Goal: Task Accomplishment & Management: Manage account settings

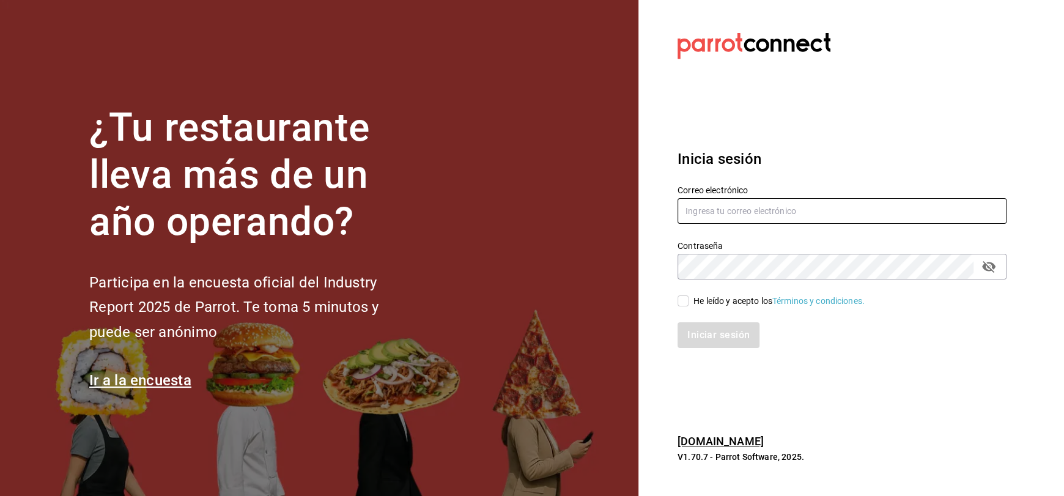
click at [724, 215] on input "text" at bounding box center [841, 211] width 329 height 26
type input "[EMAIL_ADDRESS][DOMAIN_NAME]"
click at [682, 301] on input "He leído y acepto los Términos y condiciones." at bounding box center [682, 300] width 11 height 11
checkbox input "true"
click at [717, 331] on button "Iniciar sesión" at bounding box center [718, 335] width 83 height 26
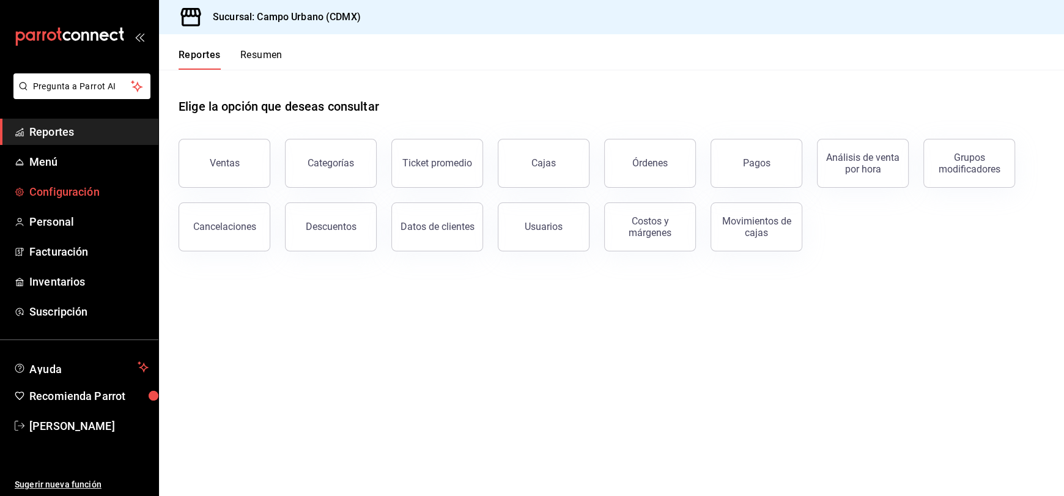
click at [99, 193] on span "Configuración" at bounding box center [88, 191] width 119 height 17
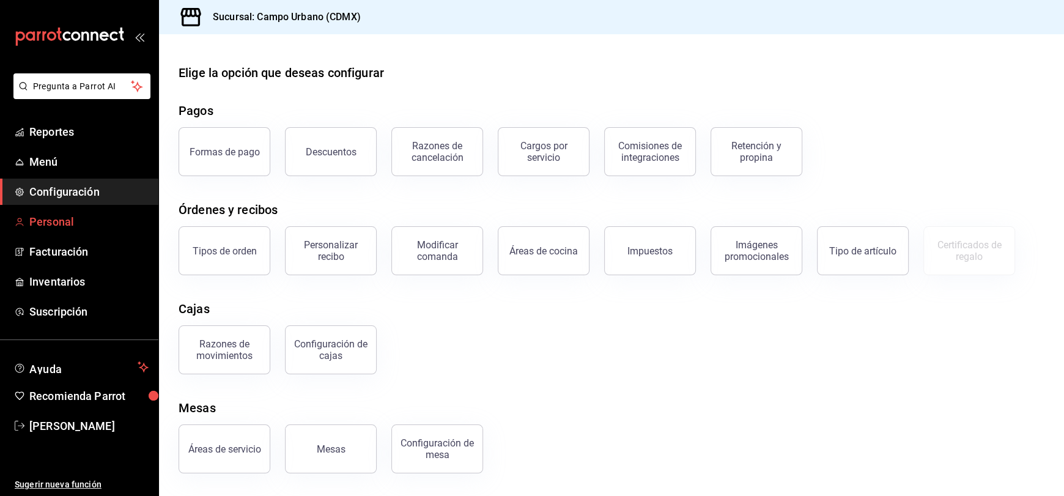
click at [81, 219] on span "Personal" at bounding box center [88, 221] width 119 height 17
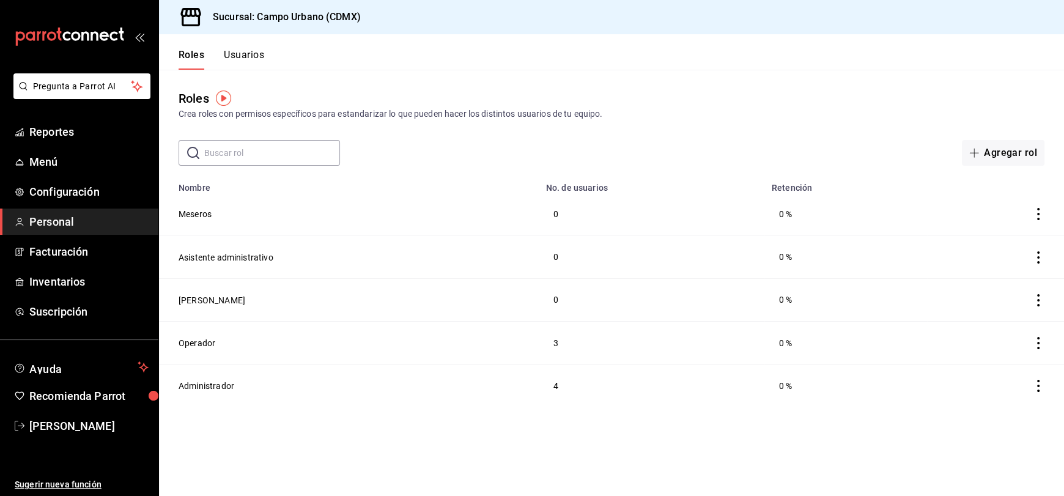
click at [240, 56] on button "Usuarios" at bounding box center [244, 59] width 40 height 21
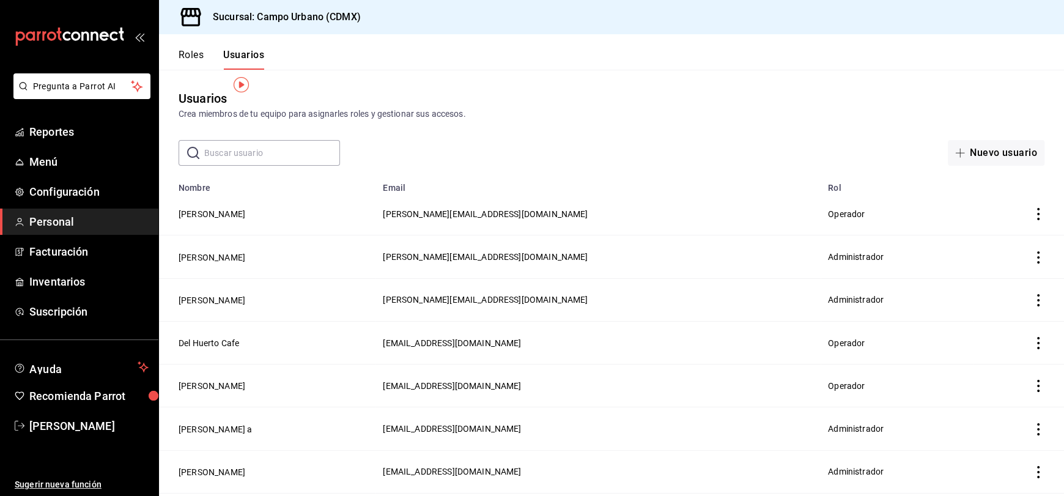
scroll to position [38, 0]
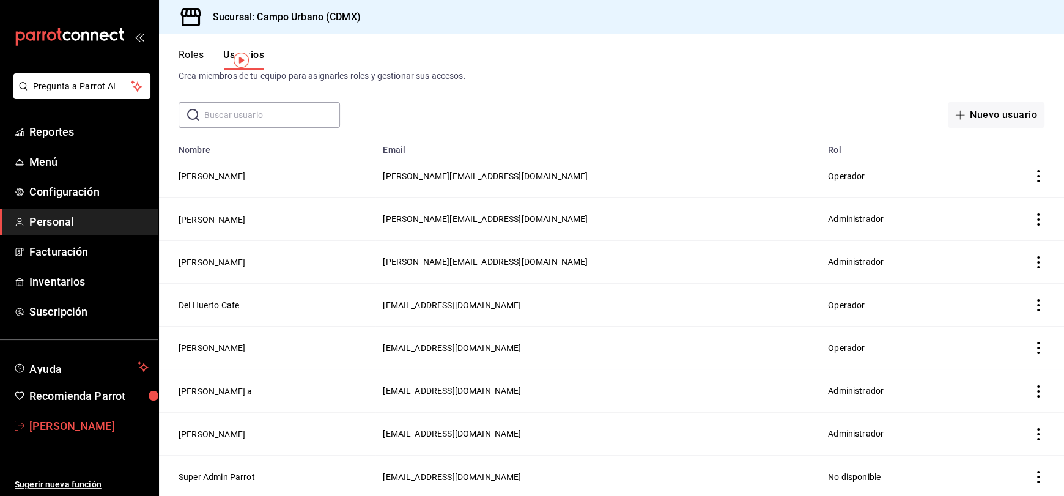
click at [91, 429] on span "[PERSON_NAME]" at bounding box center [88, 426] width 119 height 17
